Goal: Find specific page/section: Find specific page/section

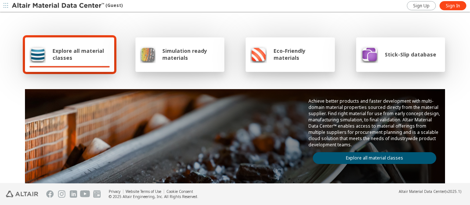
click at [74, 53] on span "Explore all material classes" at bounding box center [80, 54] width 57 height 14
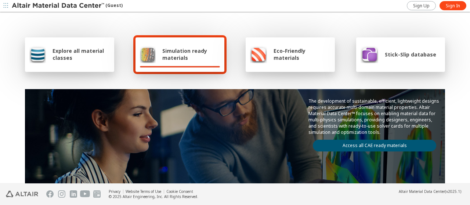
click at [57, 60] on span "Explore all material classes" at bounding box center [80, 54] width 57 height 14
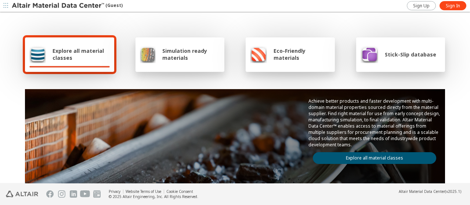
click at [181, 57] on span "Simulation ready materials" at bounding box center [191, 54] width 58 height 14
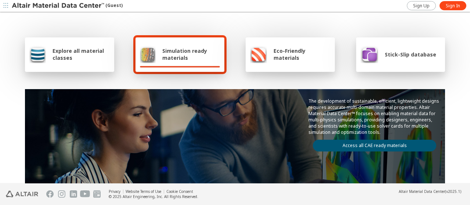
click at [75, 54] on span "Explore all material classes" at bounding box center [80, 54] width 57 height 14
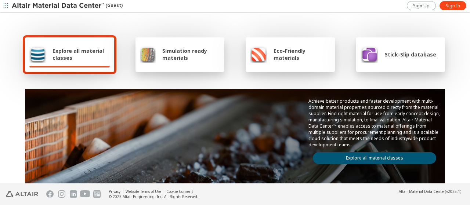
click at [175, 51] on span "Simulation ready materials" at bounding box center [191, 54] width 58 height 14
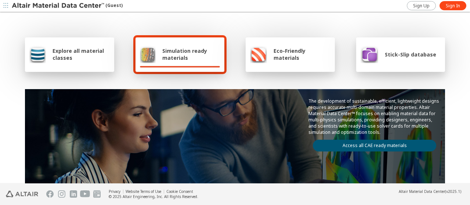
click at [75, 54] on span "Explore all material classes" at bounding box center [80, 54] width 57 height 14
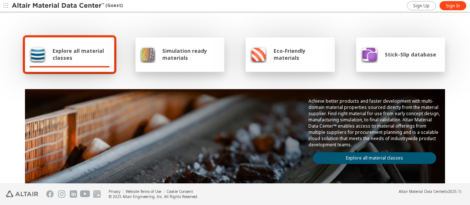
click at [366, 158] on link "Explore all material classes" at bounding box center [374, 158] width 123 height 12
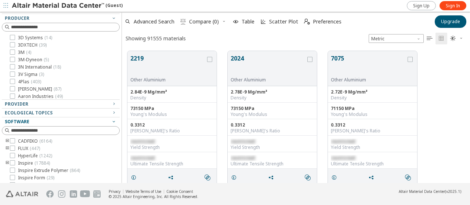
scroll to position [176, 0]
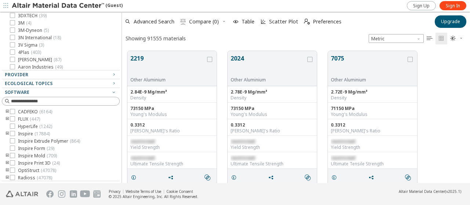
drag, startPoint x: 94, startPoint y: 75, endPoint x: 90, endPoint y: 86, distance: 11.3
click at [94, 75] on div "Provider" at bounding box center [58, 75] width 106 height 6
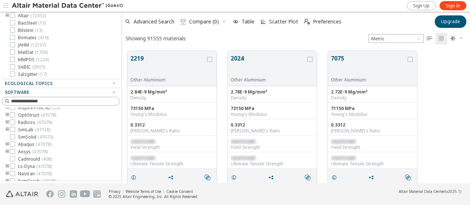
scroll to position [60, 0]
